Goal: Information Seeking & Learning: Learn about a topic

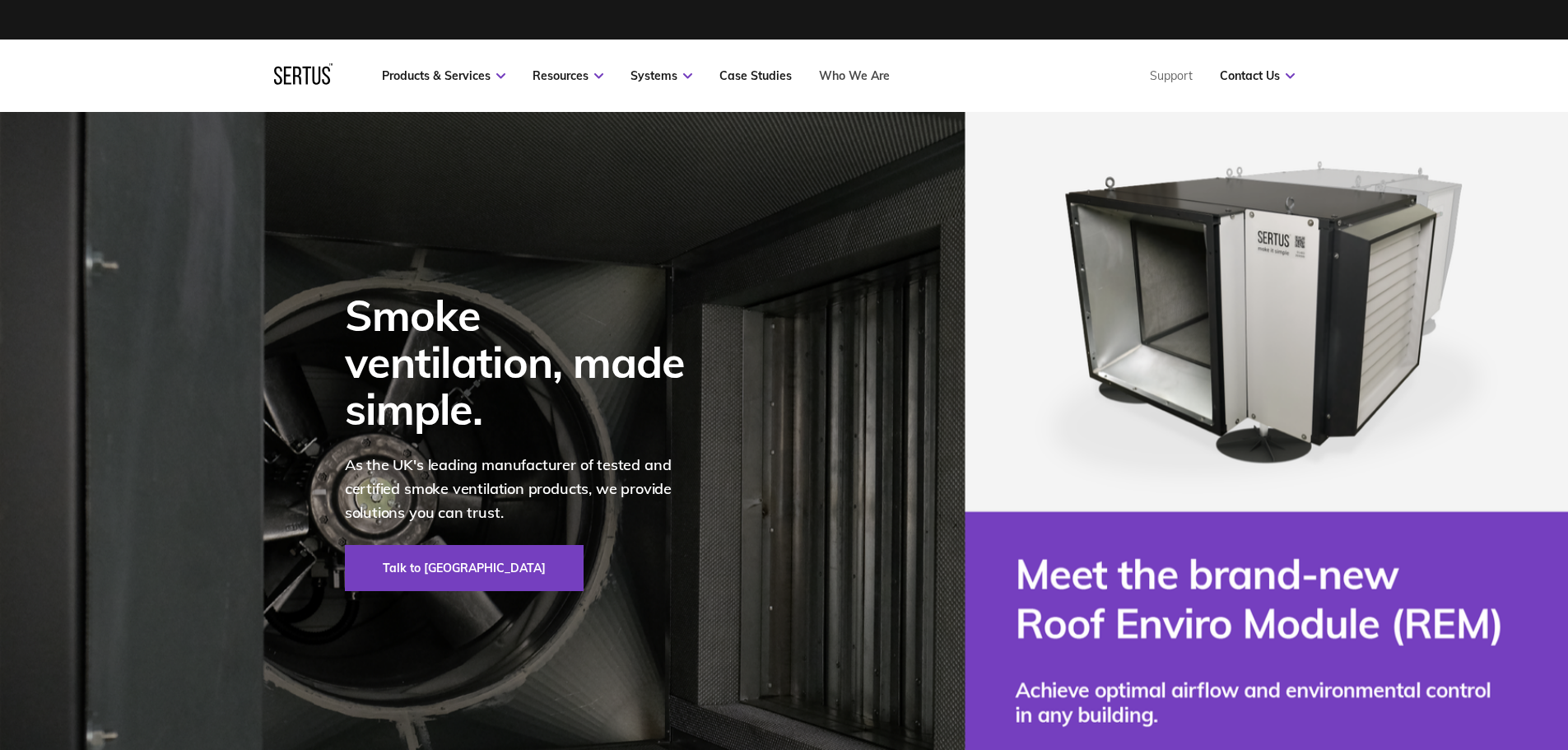
click at [846, 79] on link "Who We Are" at bounding box center [854, 75] width 71 height 15
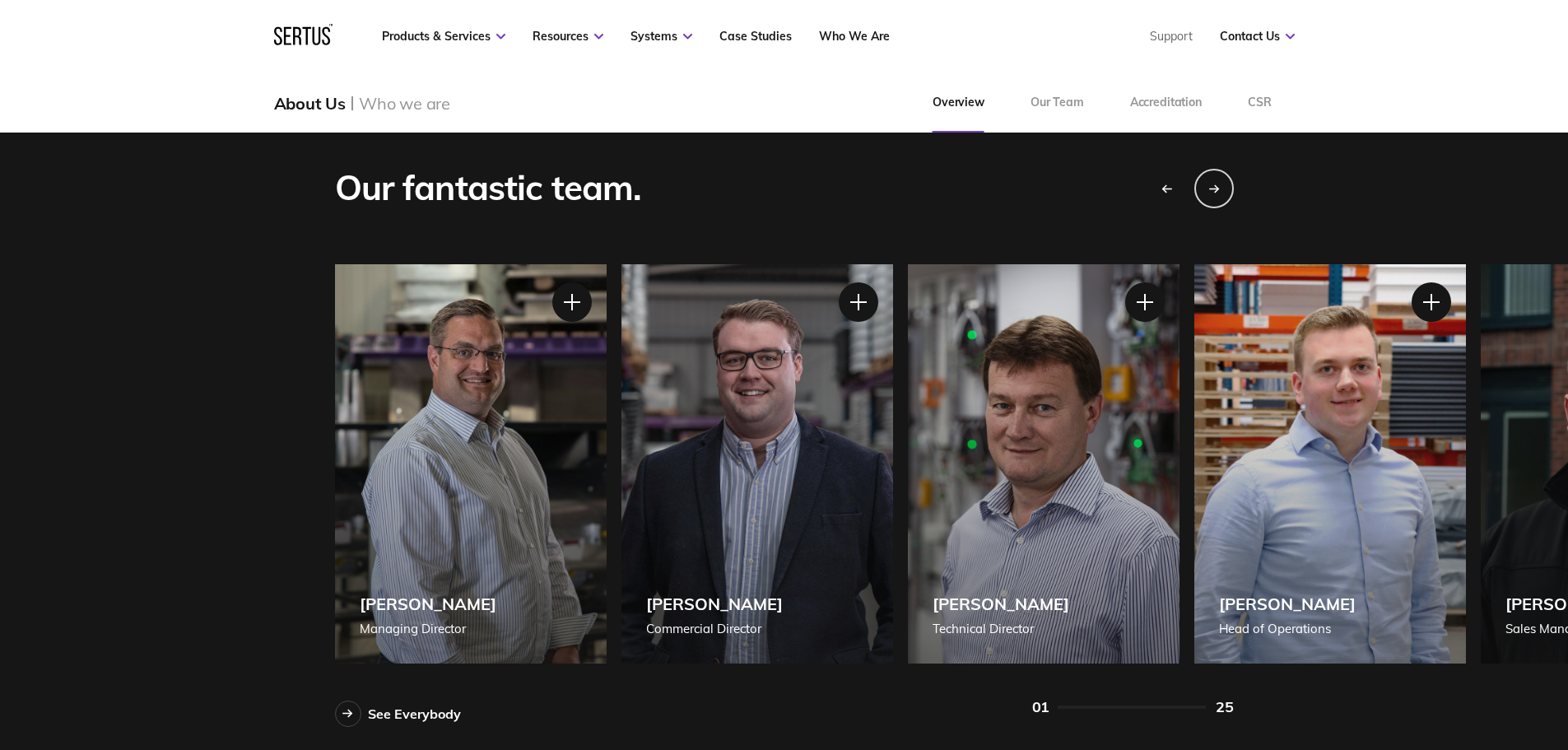
scroll to position [1399, 0]
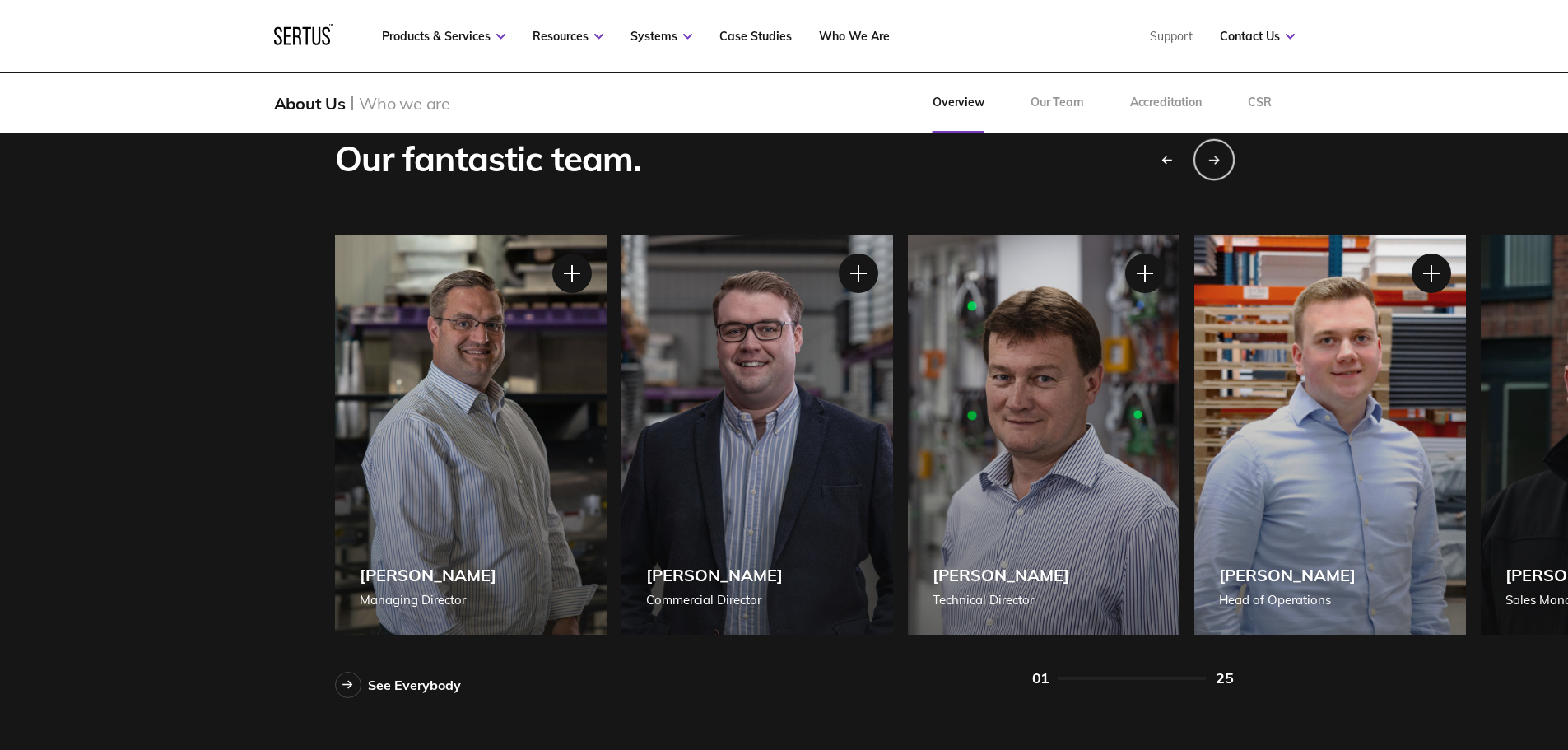
click at [1220, 153] on div "Next slide" at bounding box center [1213, 159] width 41 height 41
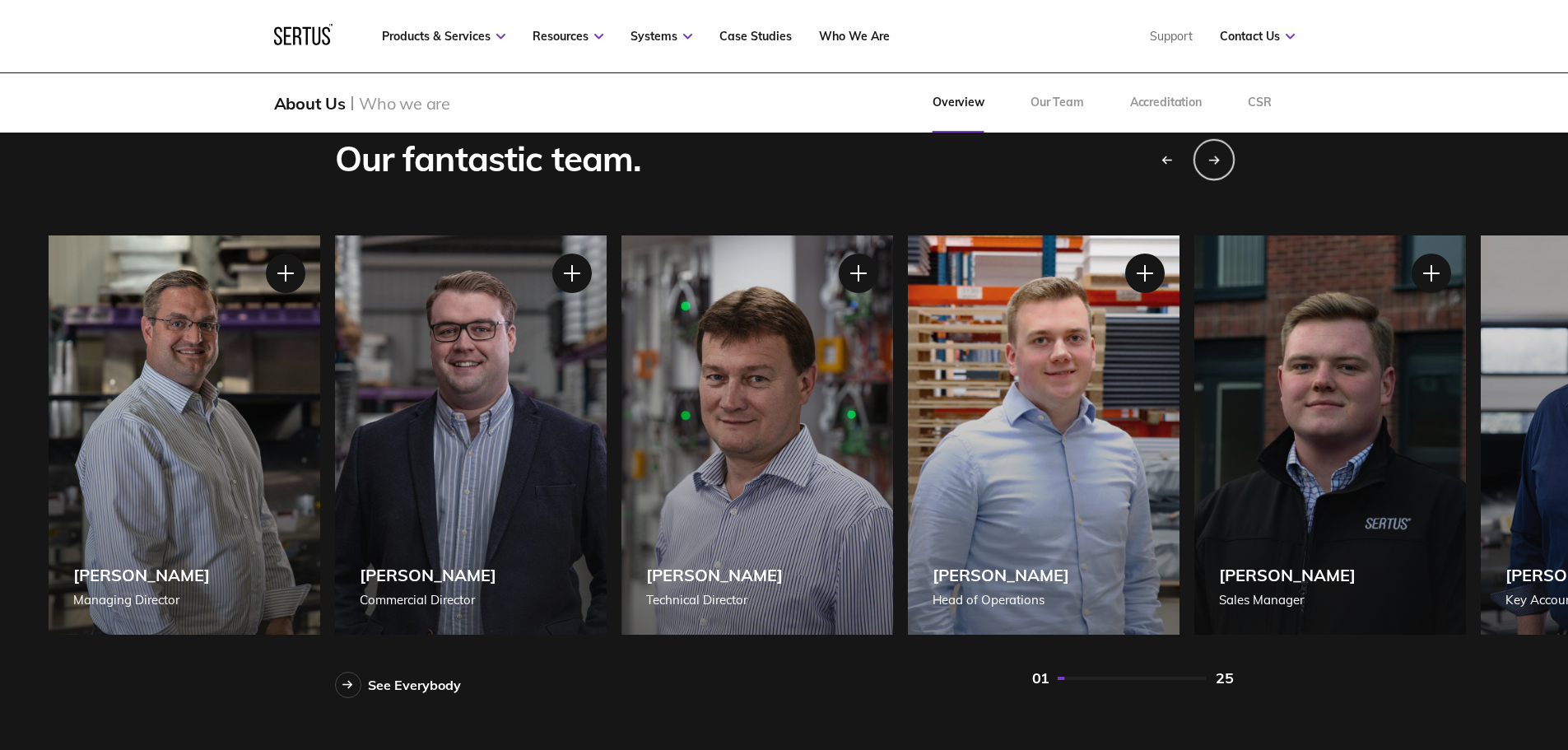
click at [1220, 153] on div "Next slide" at bounding box center [1213, 159] width 41 height 41
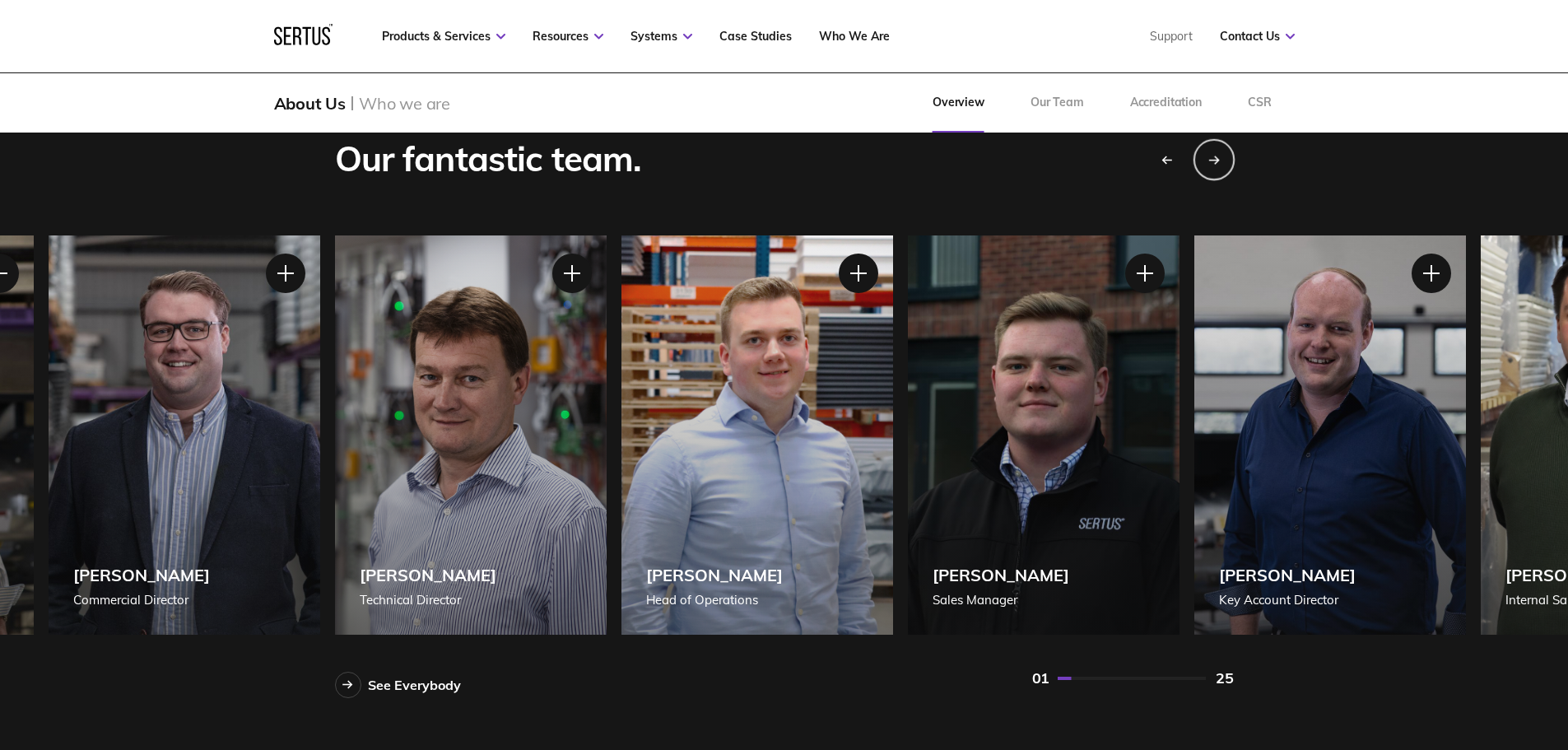
click at [1220, 153] on div "Next slide" at bounding box center [1213, 159] width 41 height 41
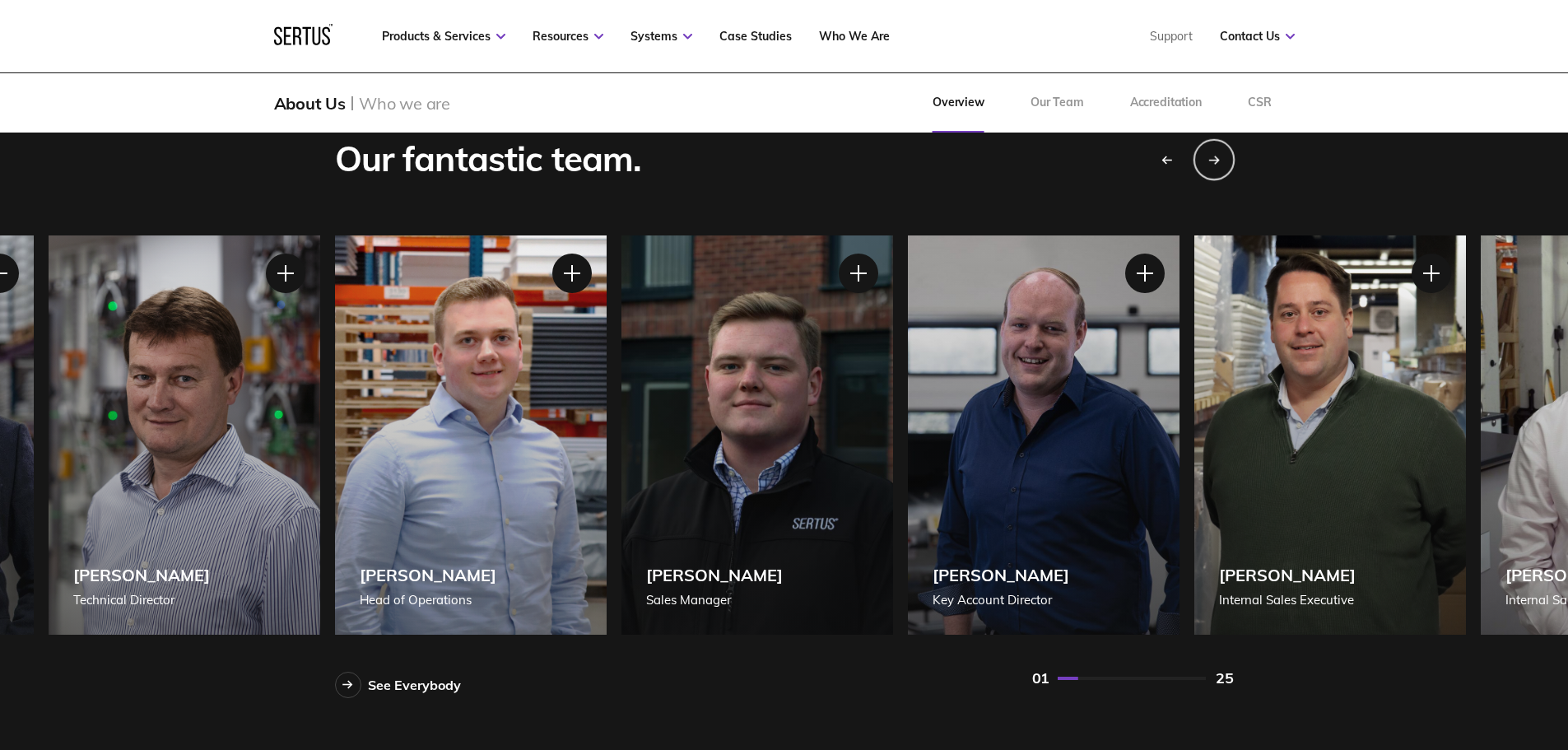
click at [1220, 153] on div "Next slide" at bounding box center [1213, 159] width 41 height 41
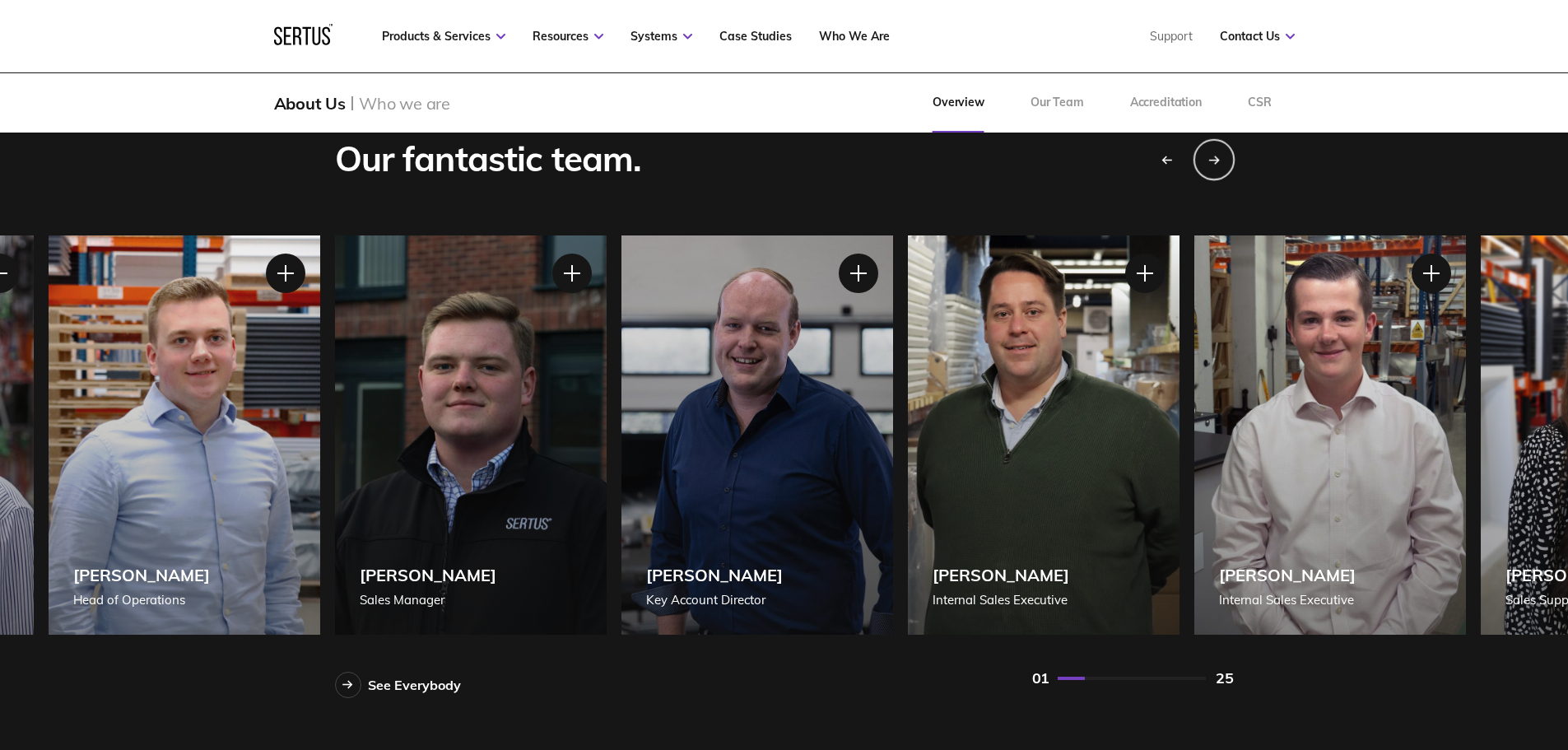
click at [1220, 153] on div "Next slide" at bounding box center [1213, 159] width 41 height 41
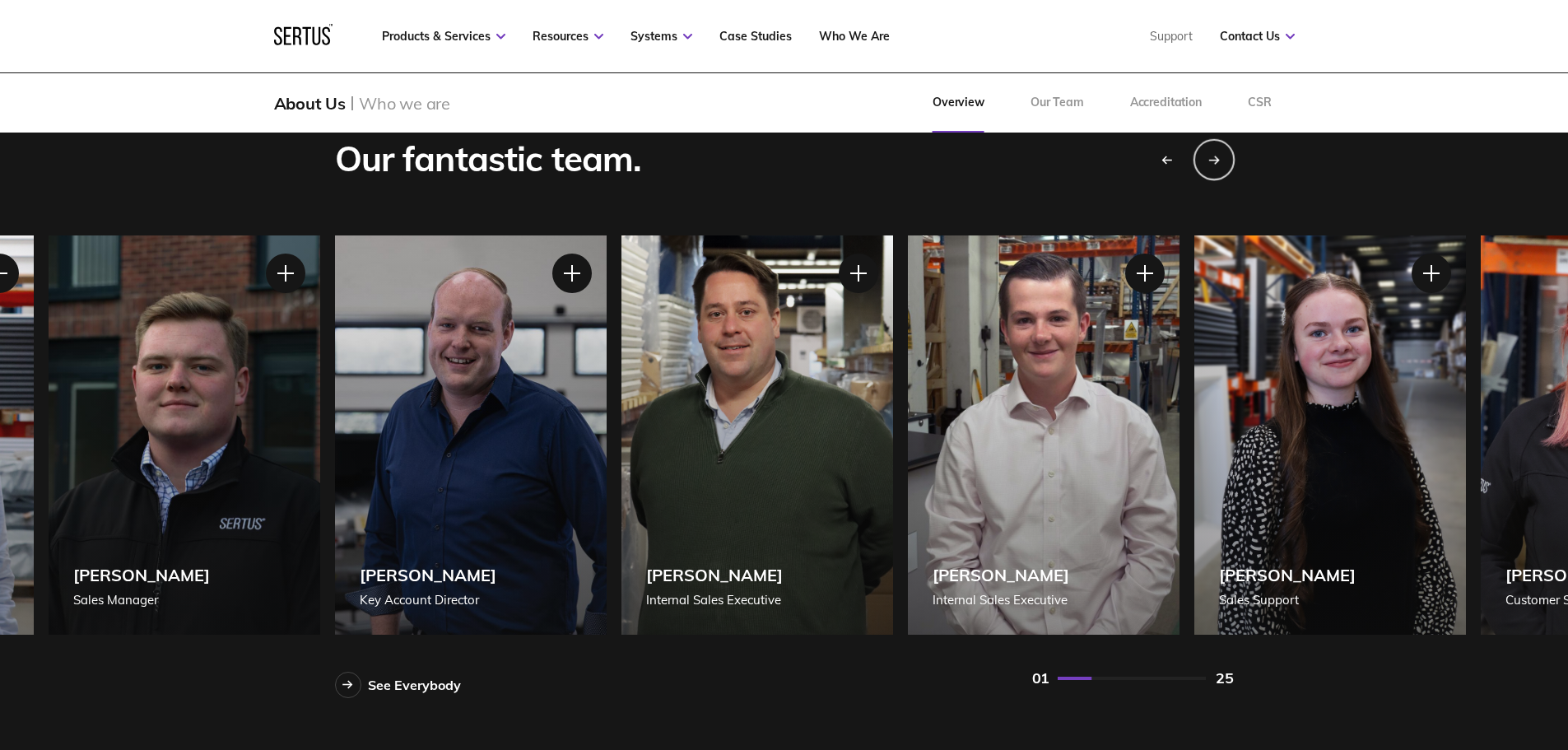
click at [1220, 153] on div "Next slide" at bounding box center [1213, 159] width 41 height 41
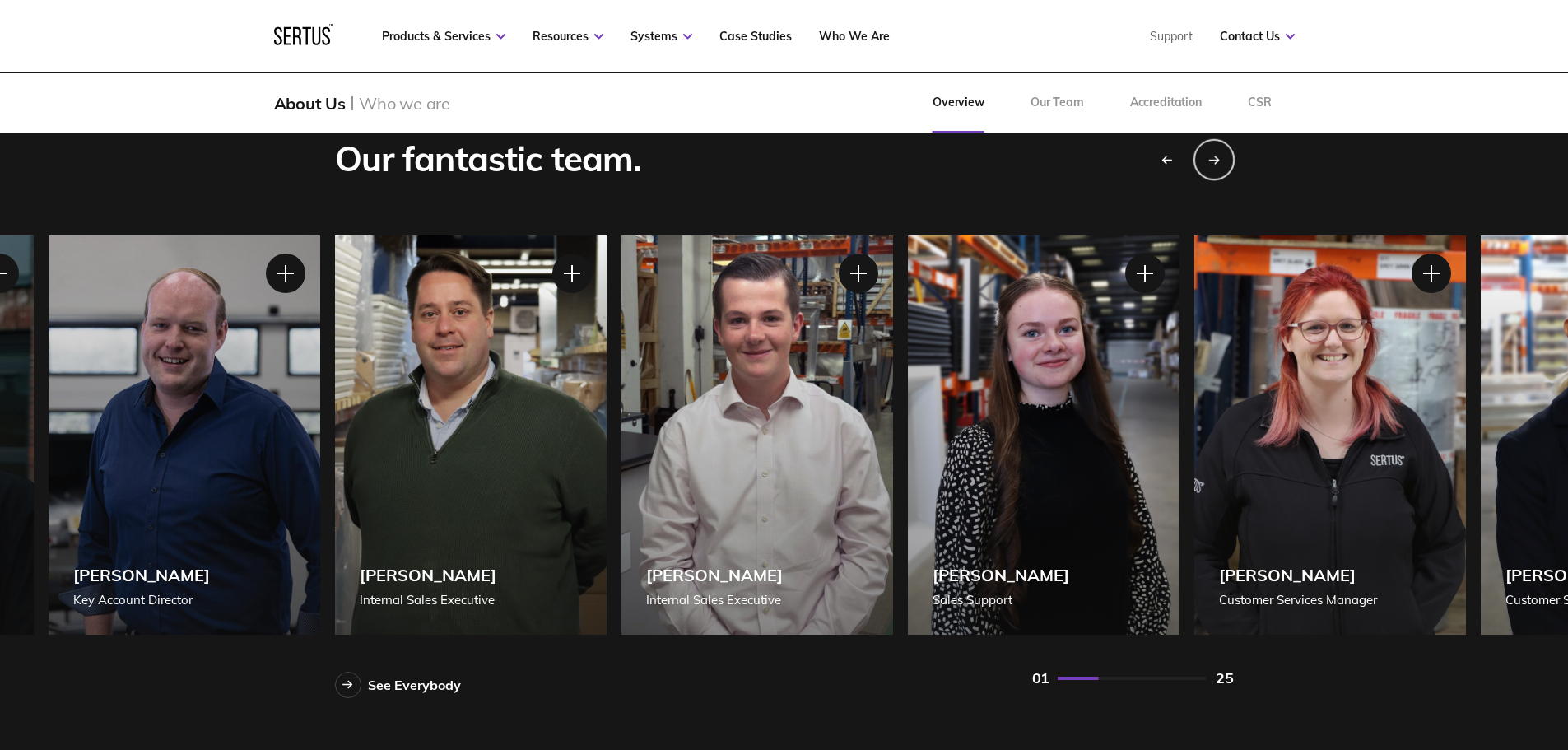
click at [1220, 153] on div "Next slide" at bounding box center [1213, 159] width 41 height 41
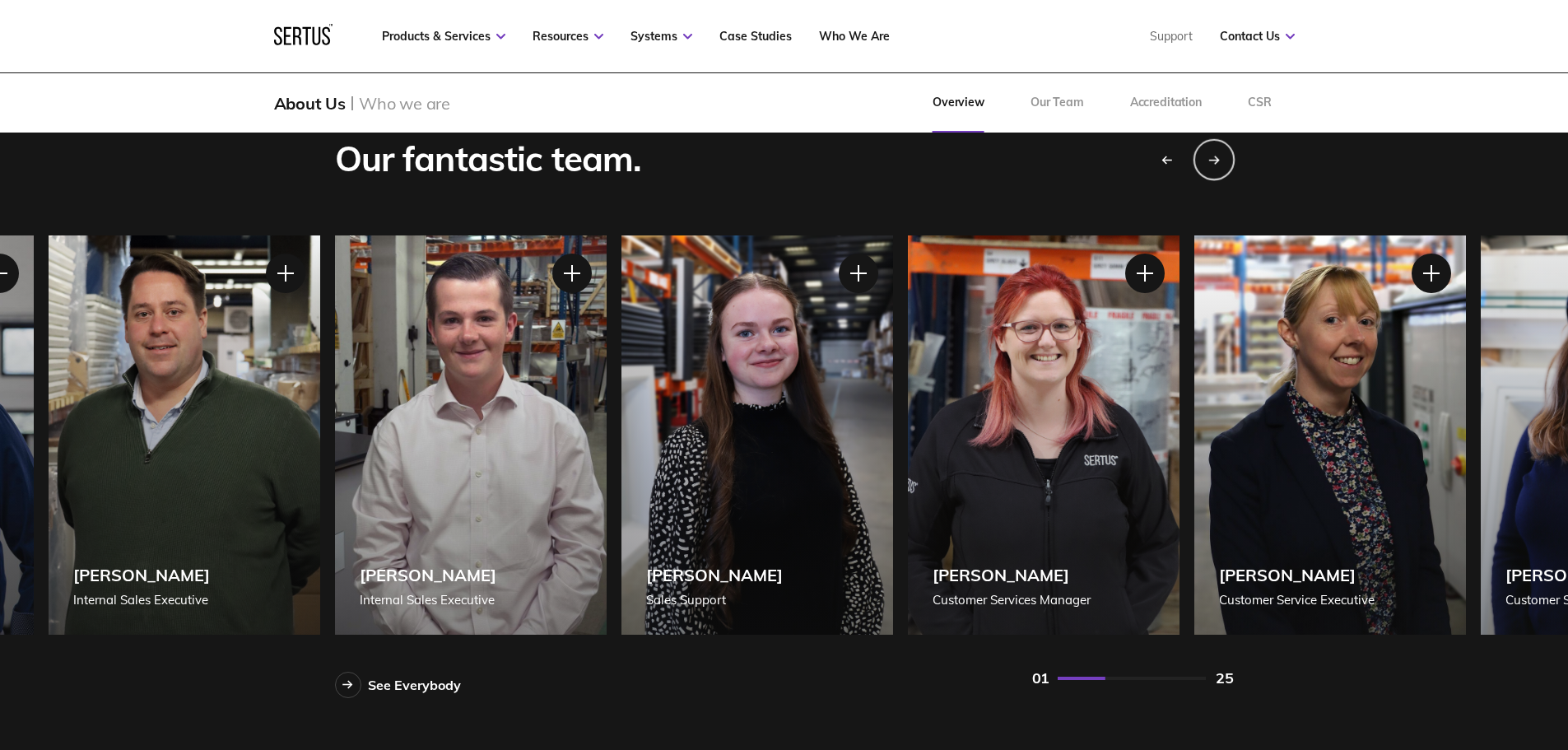
click at [1210, 160] on icon "Next slide" at bounding box center [1213, 160] width 10 height 0
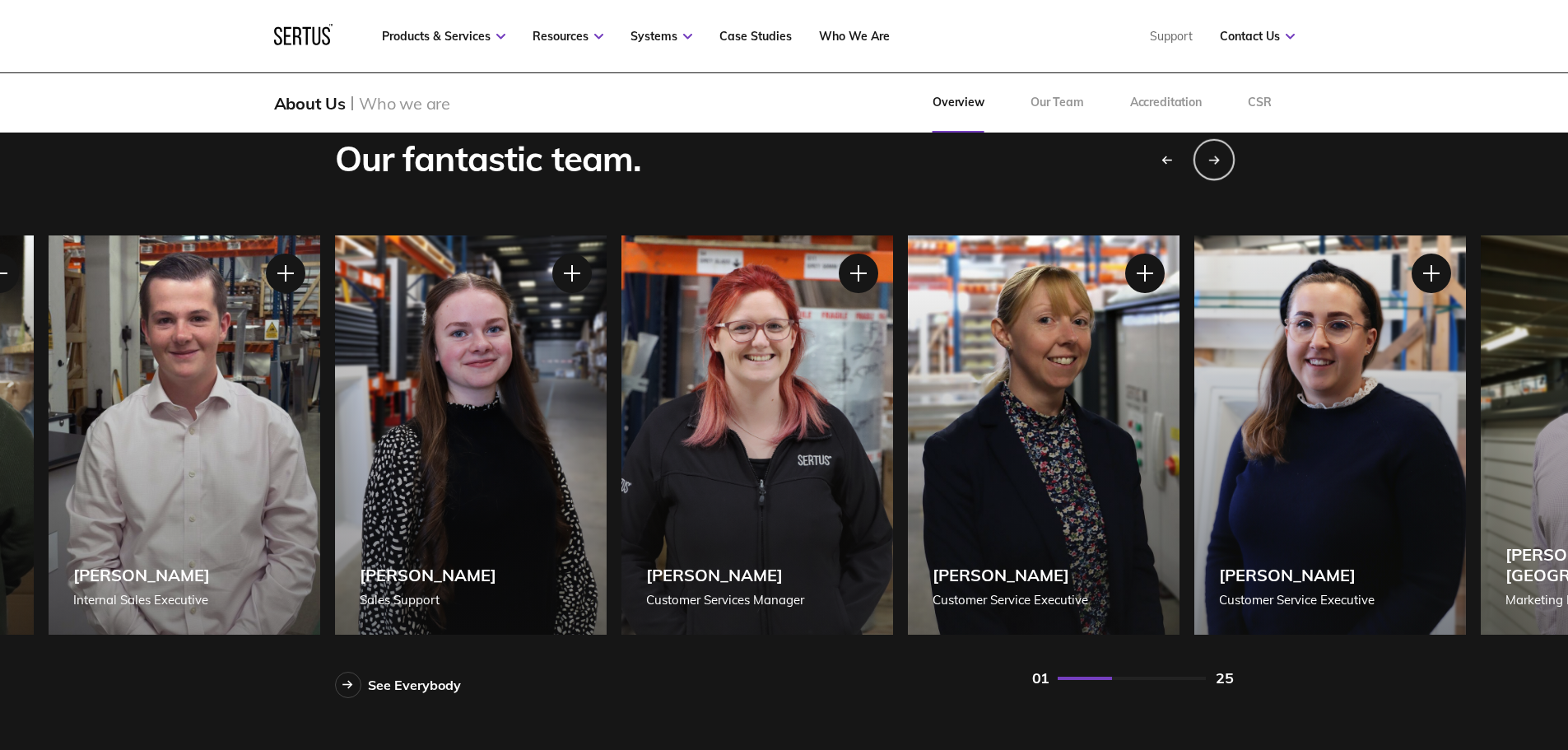
click at [1210, 160] on icon "Next slide" at bounding box center [1213, 160] width 10 height 0
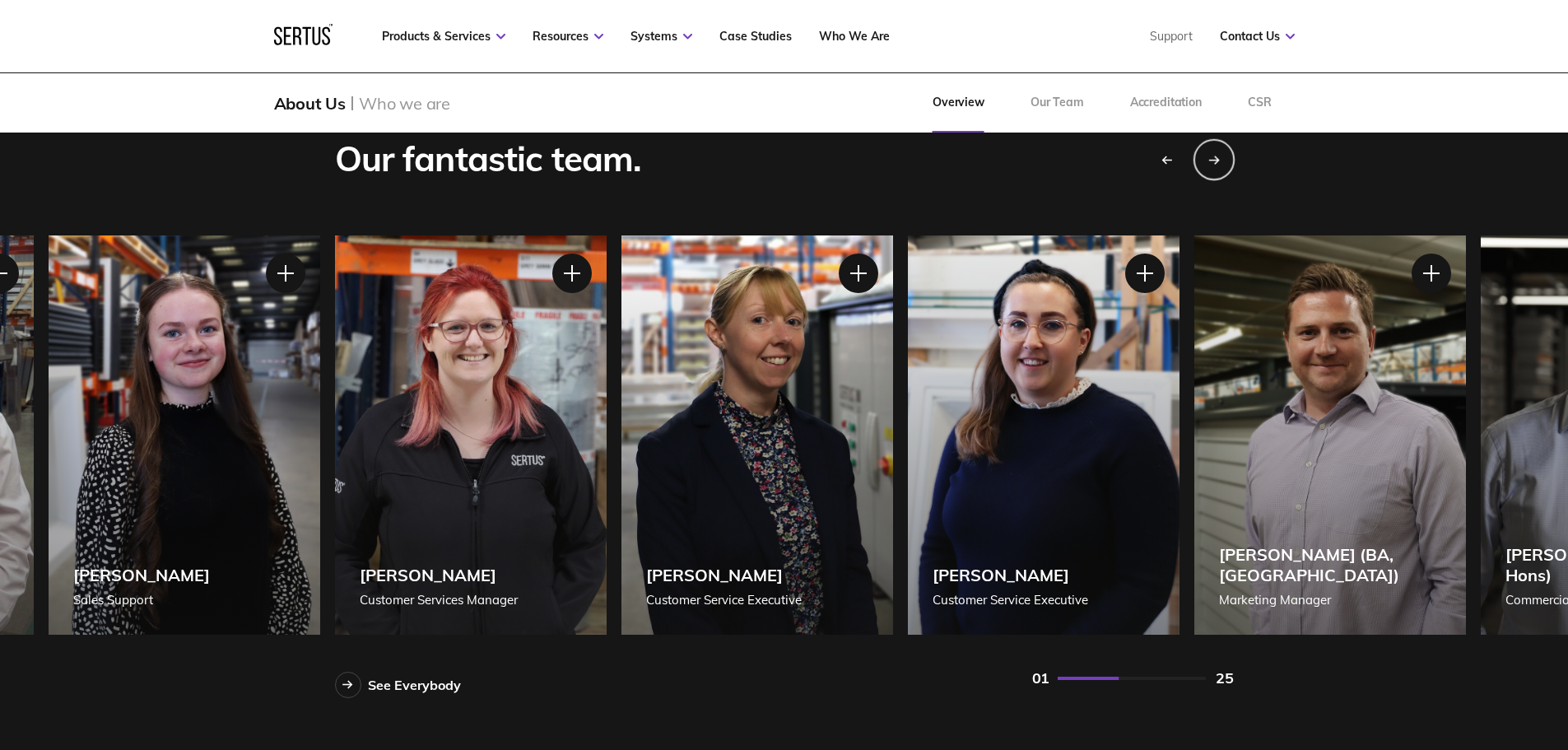
click at [1210, 160] on icon "Next slide" at bounding box center [1213, 160] width 10 height 0
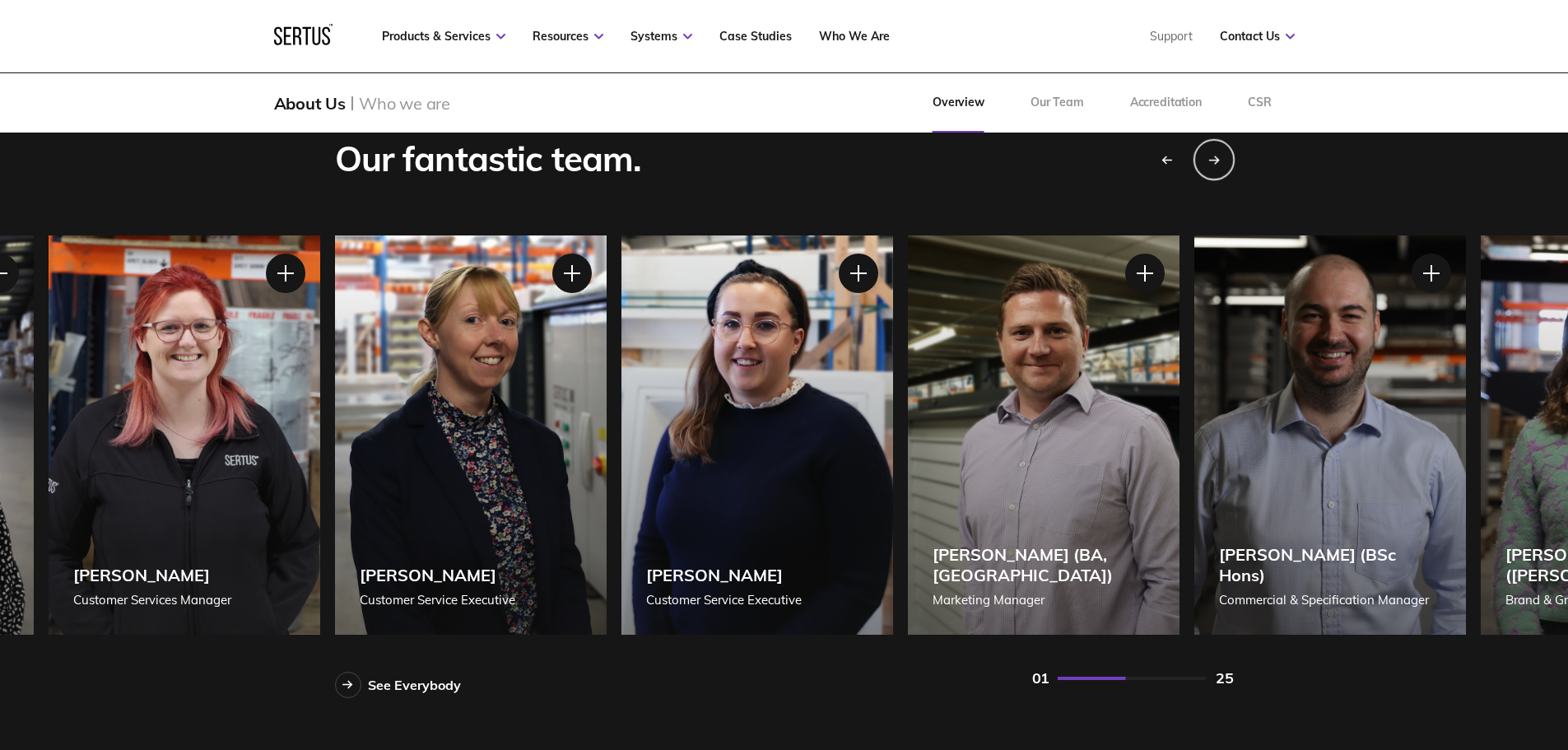
click at [1210, 160] on icon "Next slide" at bounding box center [1213, 160] width 10 height 0
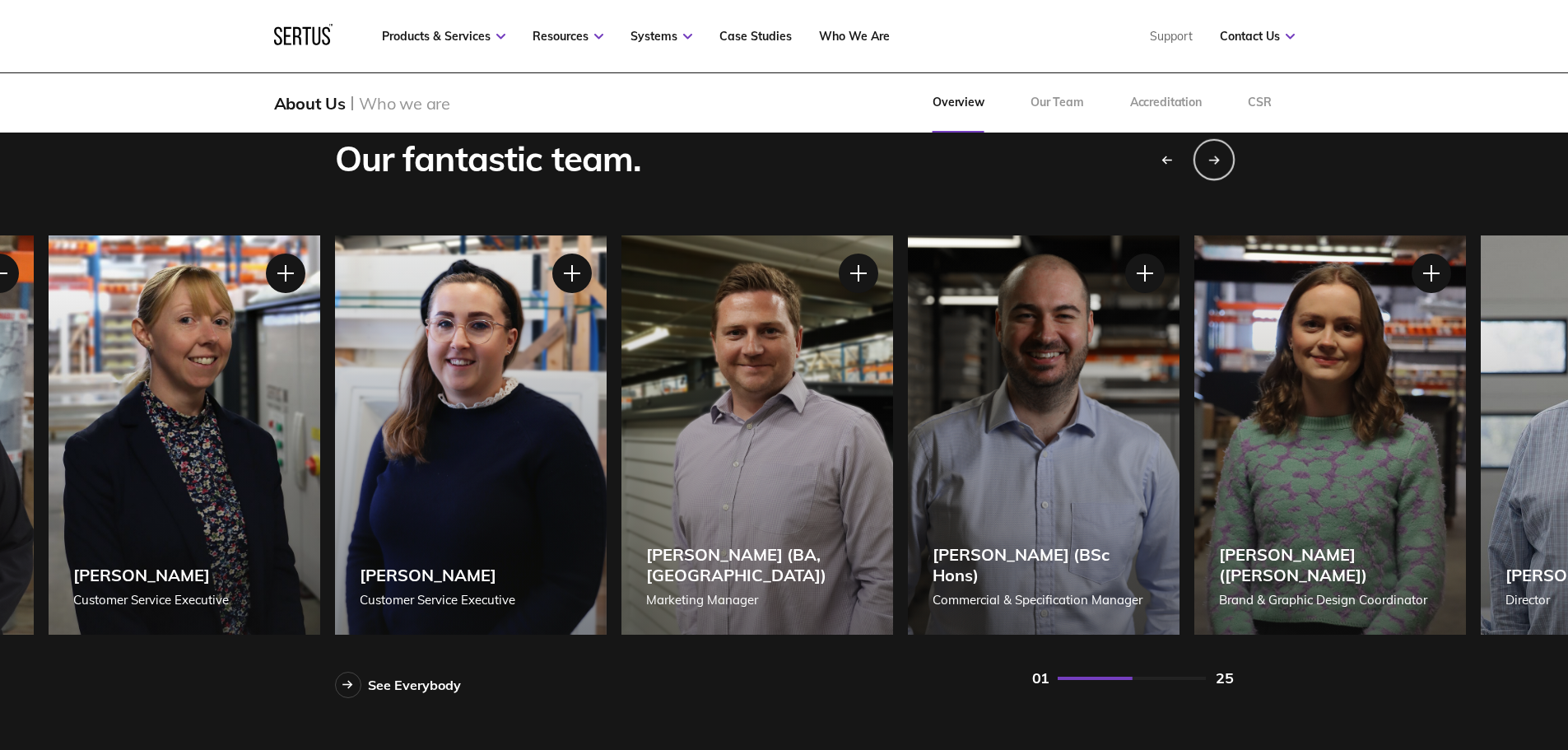
click at [1210, 160] on icon "Next slide" at bounding box center [1213, 160] width 10 height 0
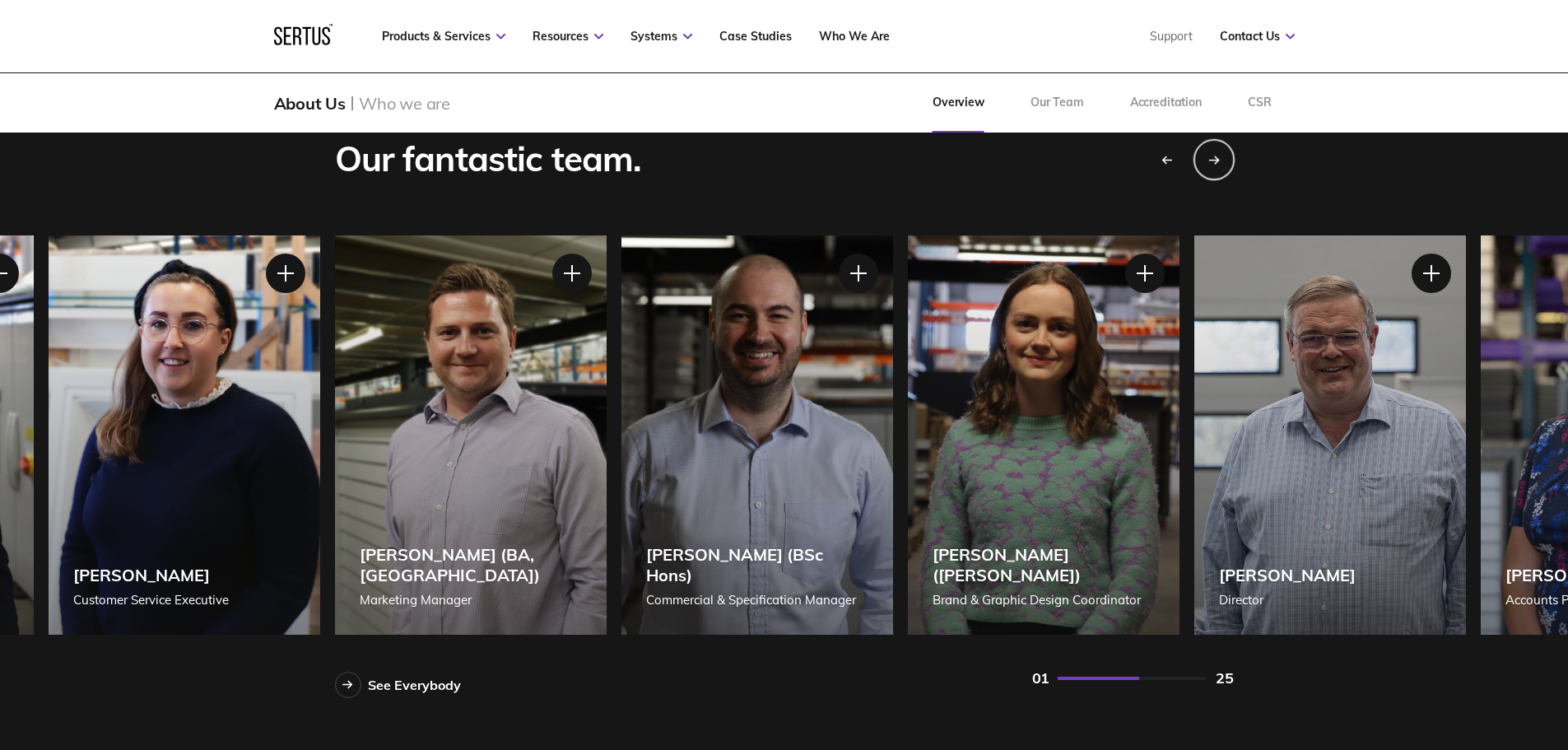
click at [1210, 160] on icon "Next slide" at bounding box center [1213, 160] width 10 height 0
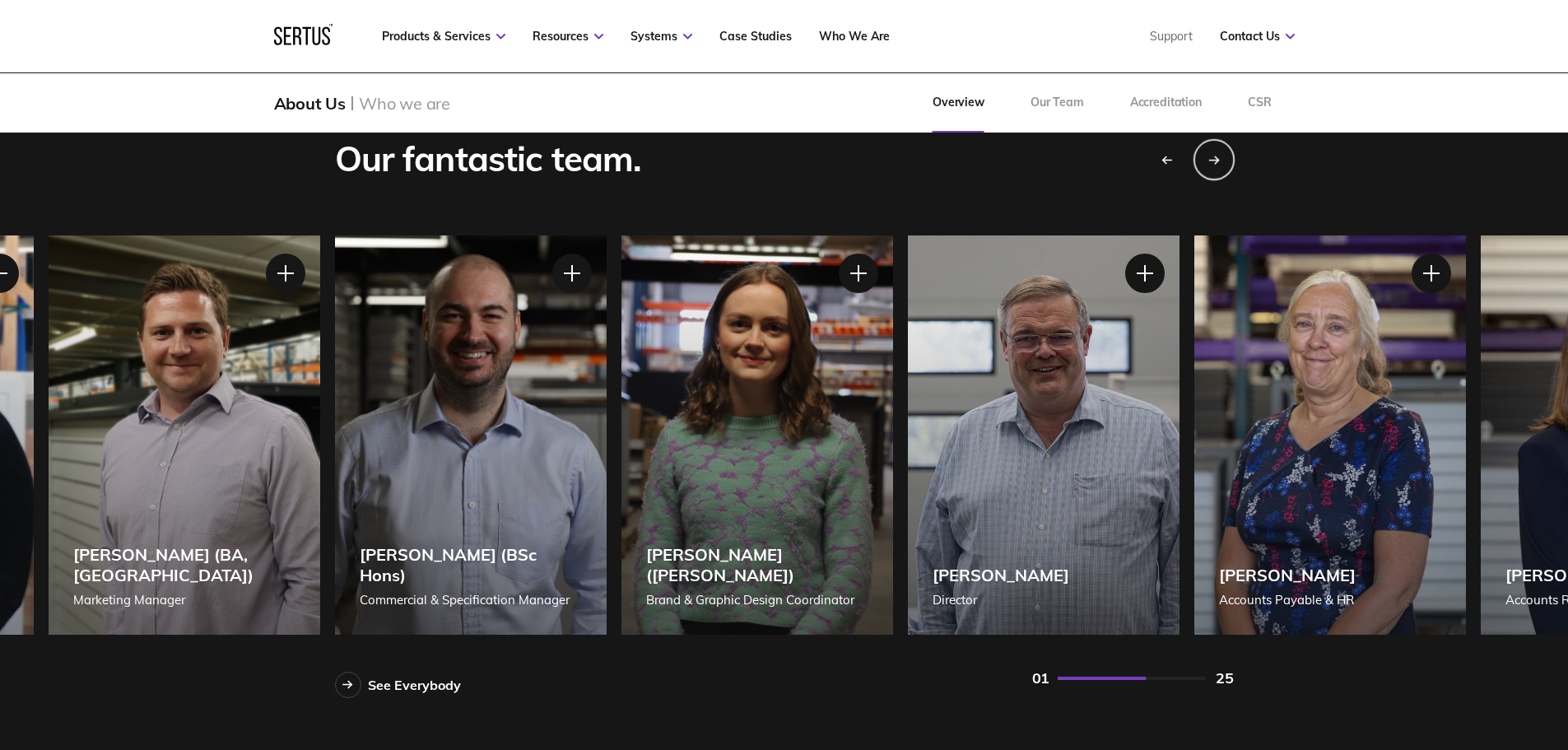
click at [1210, 160] on icon "Next slide" at bounding box center [1213, 160] width 10 height 0
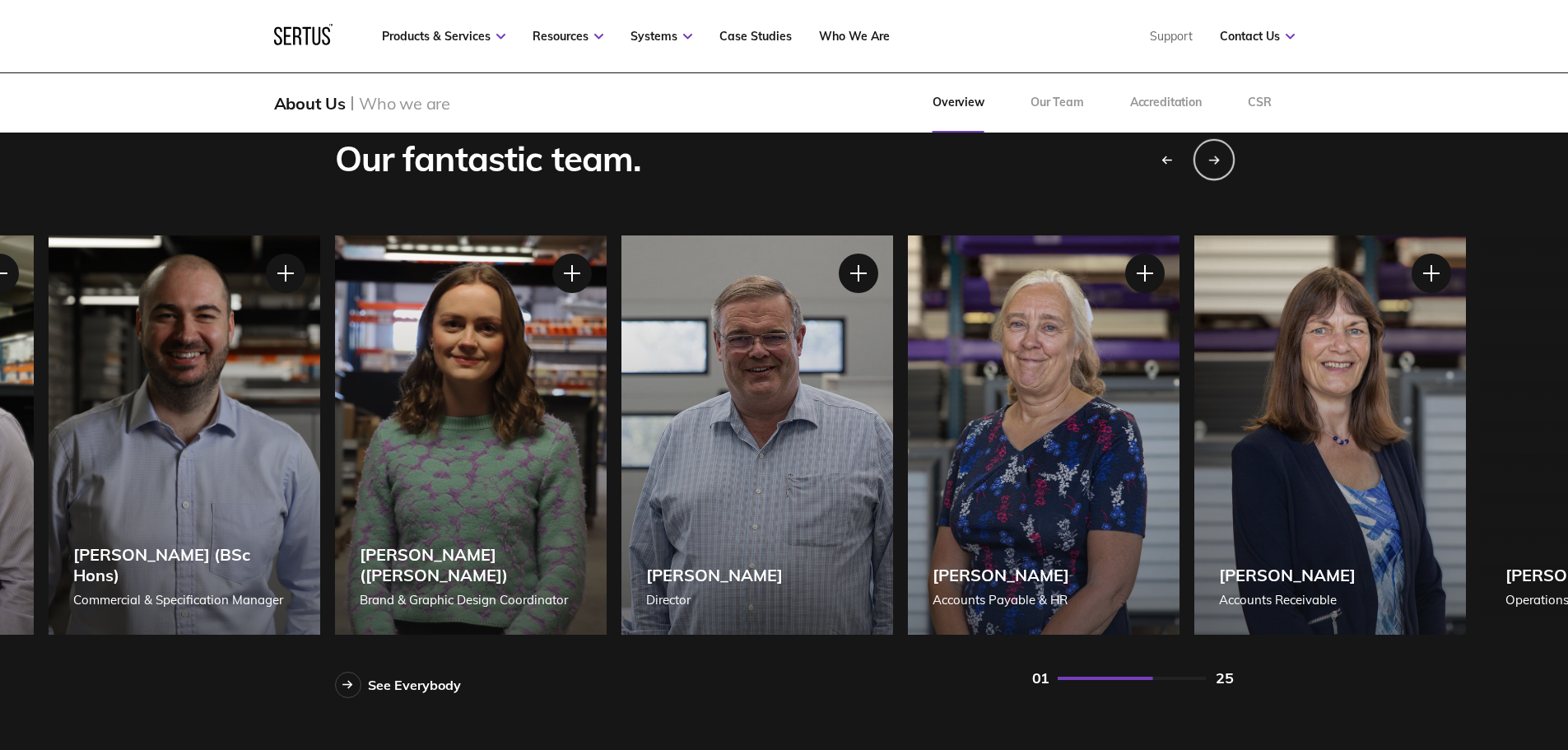
click at [1210, 160] on icon "Next slide" at bounding box center [1213, 160] width 10 height 0
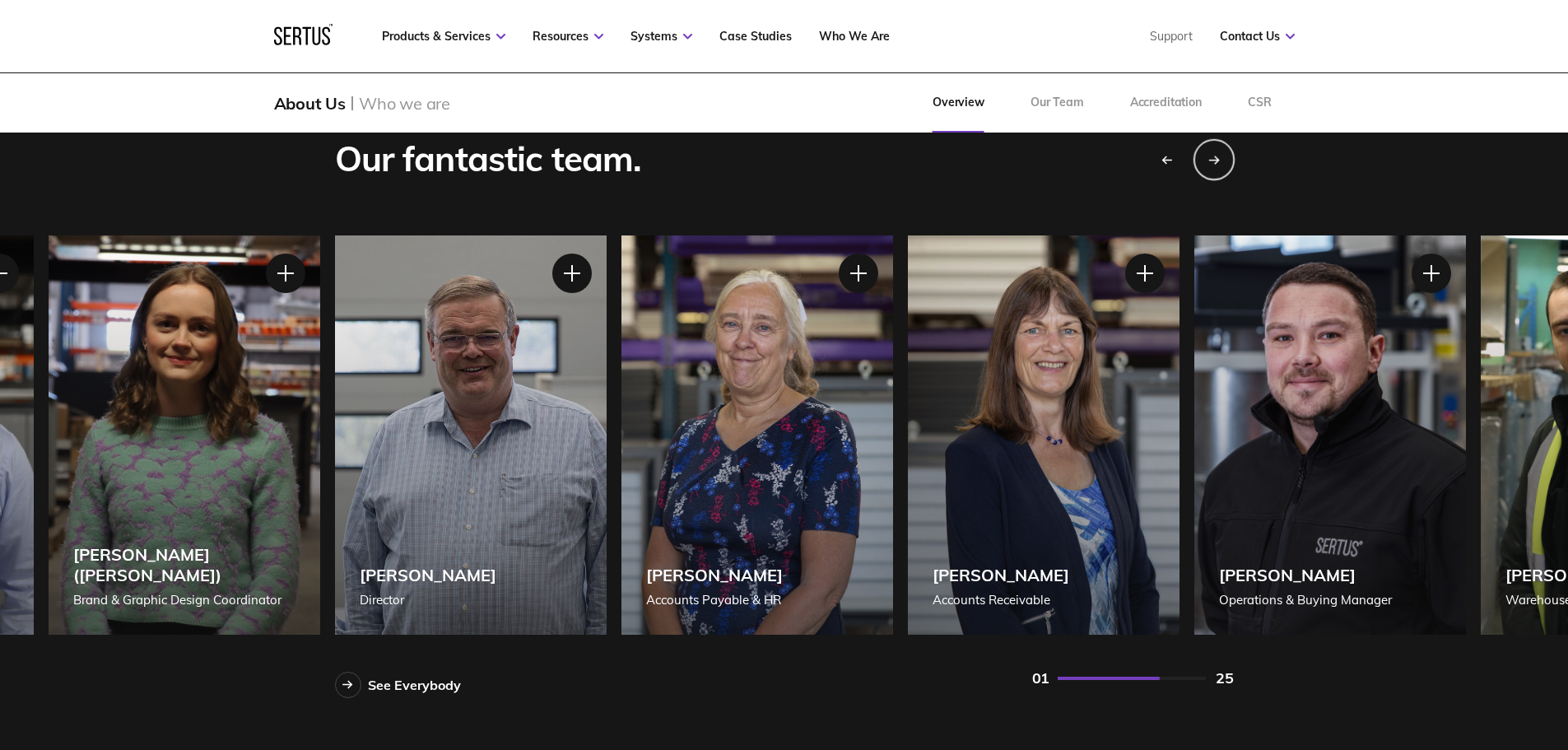
click at [1210, 160] on icon "Next slide" at bounding box center [1213, 160] width 10 height 0
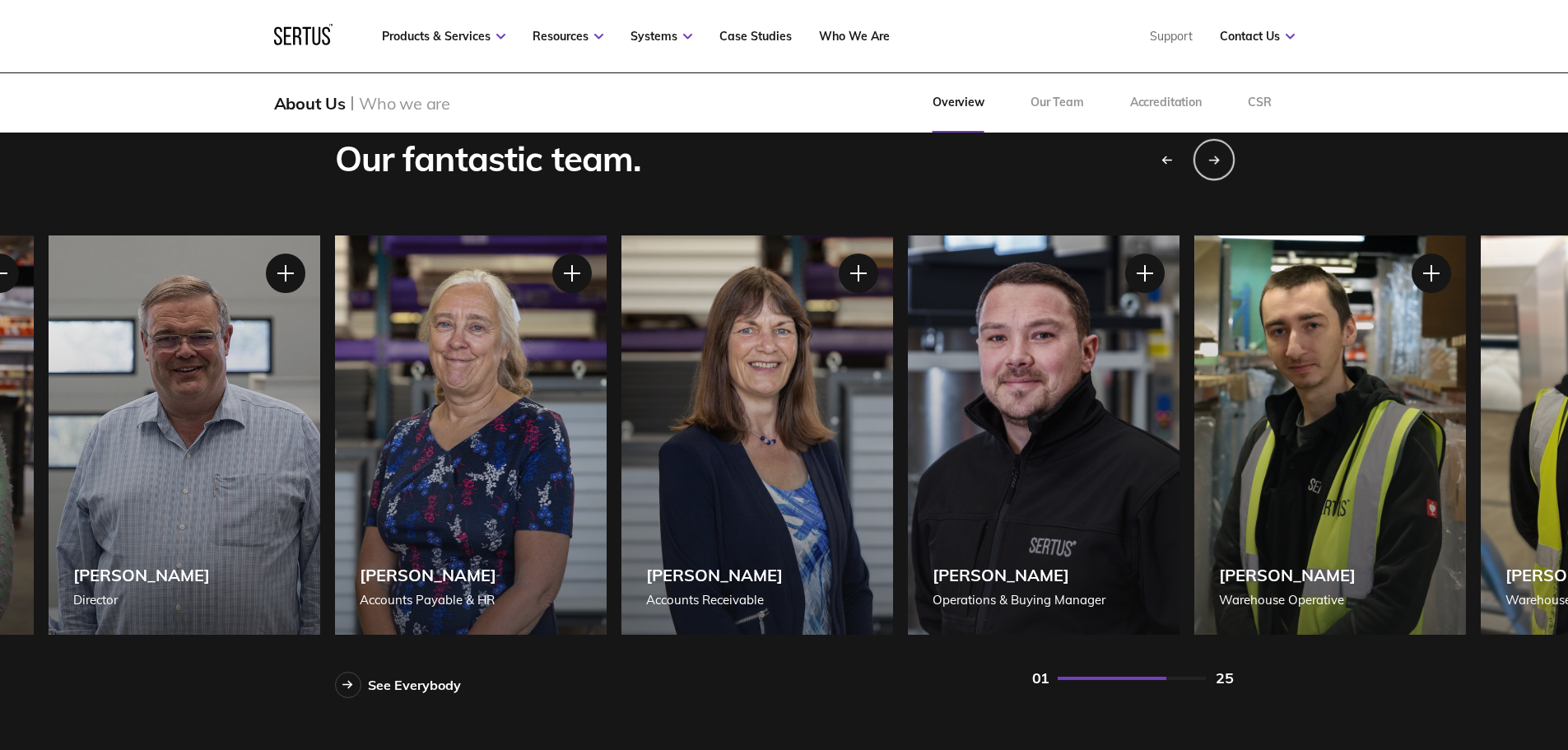
click at [1210, 160] on icon "Next slide" at bounding box center [1213, 160] width 10 height 0
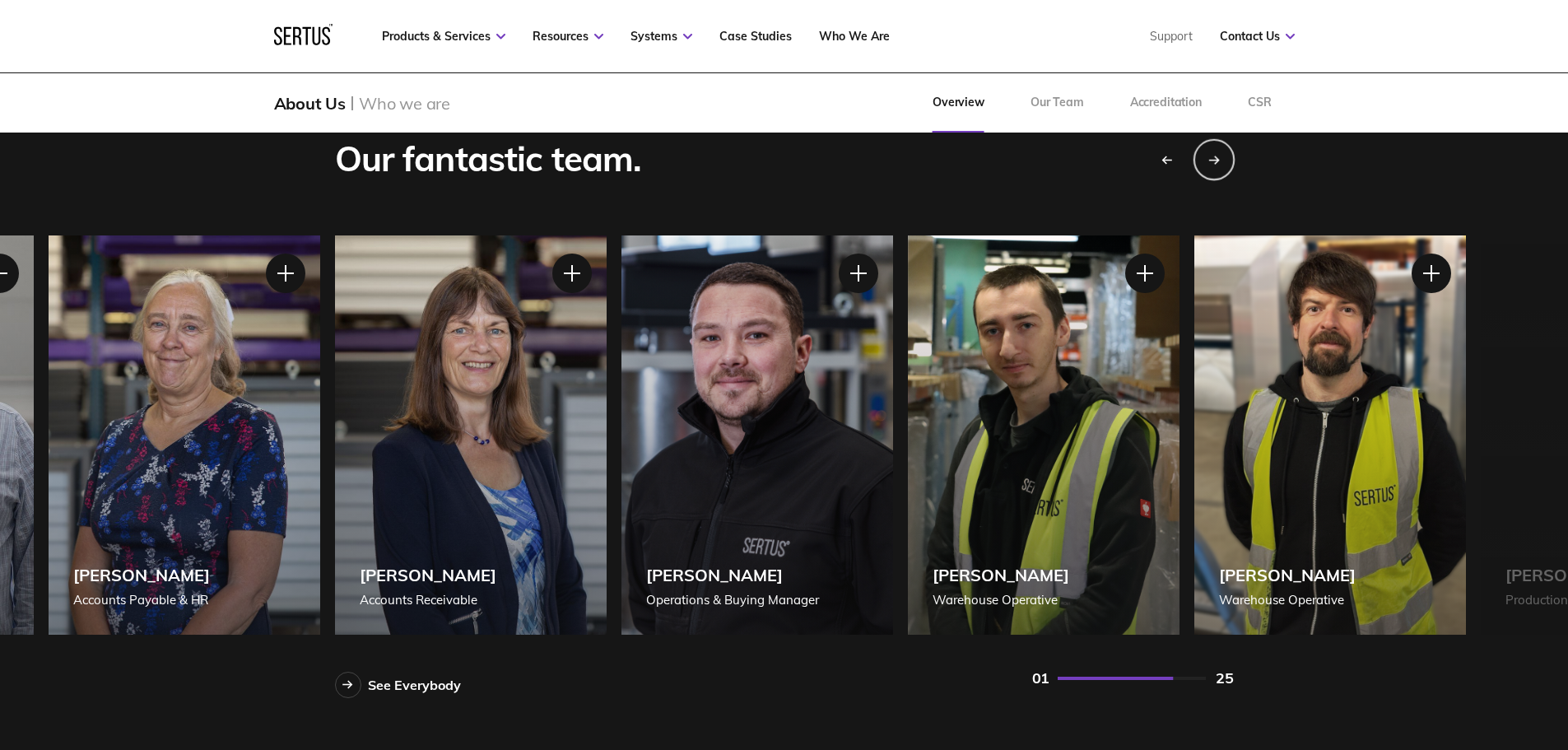
click at [1210, 160] on icon "Next slide" at bounding box center [1213, 160] width 10 height 0
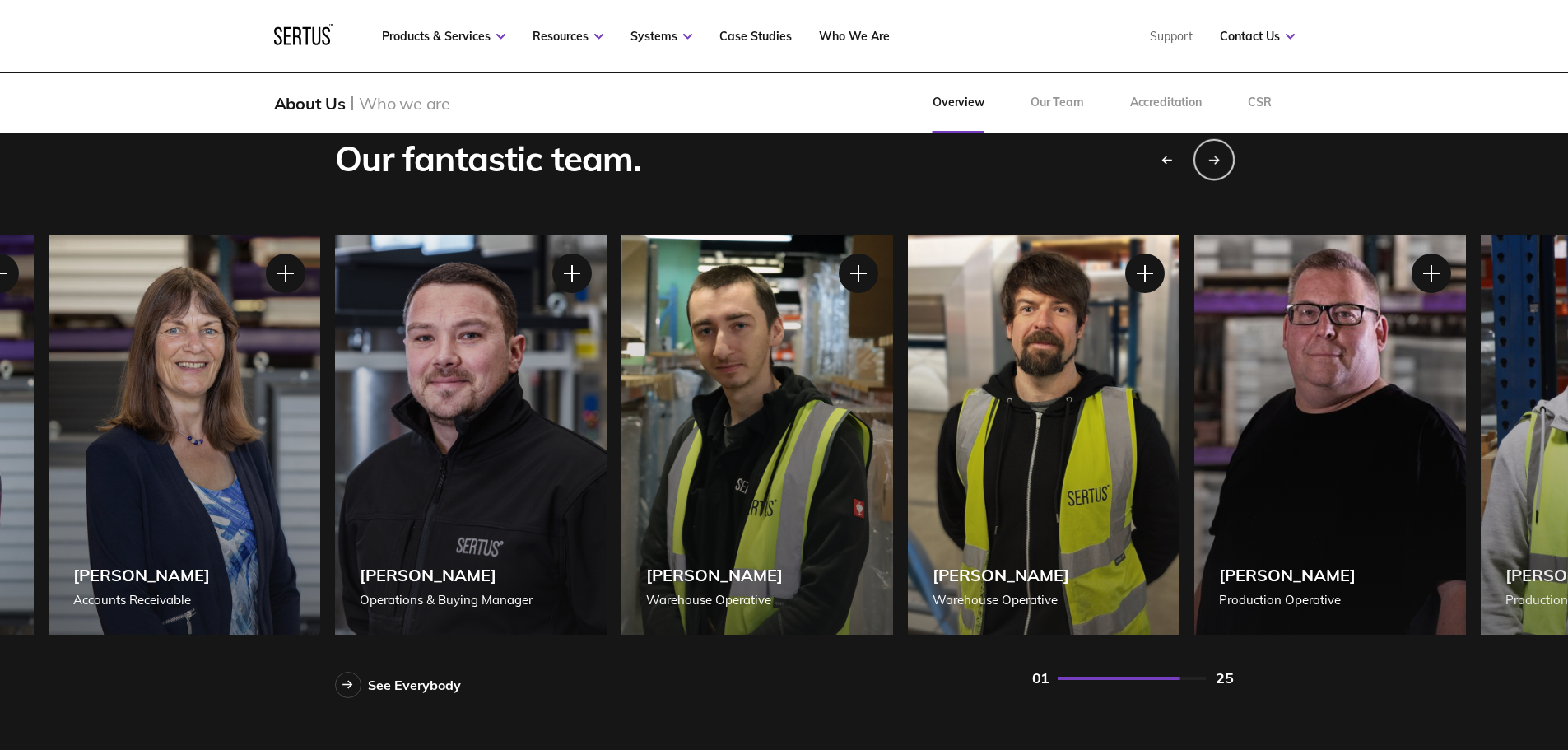
click at [1210, 160] on icon "Next slide" at bounding box center [1213, 160] width 10 height 0
